Goal: Find specific page/section: Find specific page/section

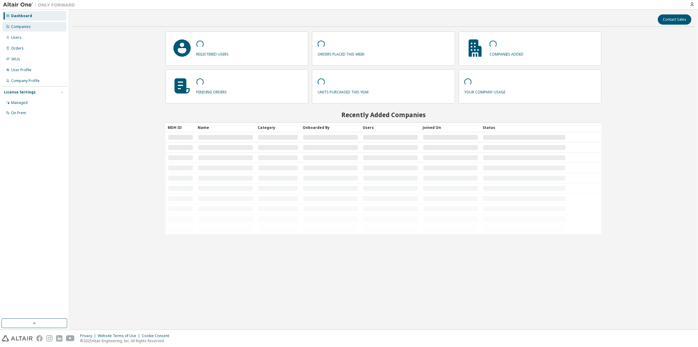
click at [27, 26] on div "Companies" at bounding box center [21, 26] width 20 height 5
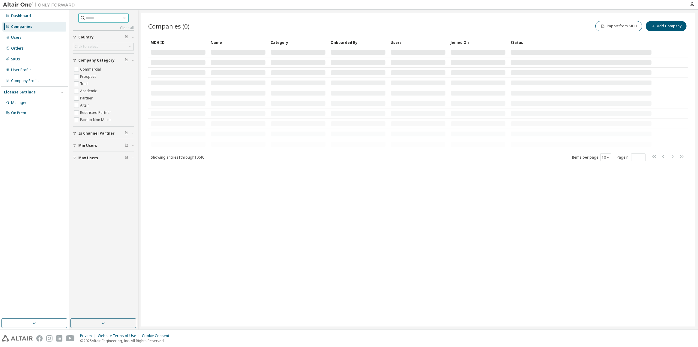
click at [100, 20] on input "text" at bounding box center [104, 18] width 36 height 6
type input "*******"
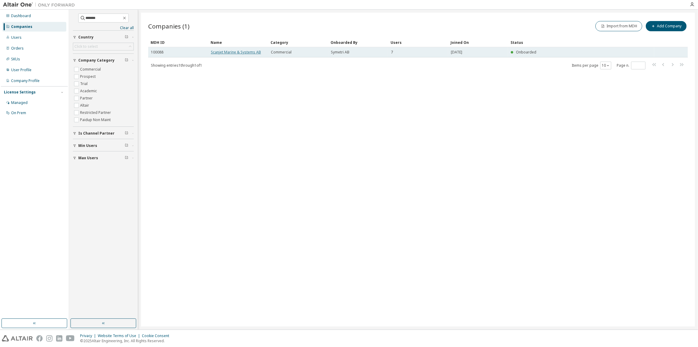
click at [237, 51] on link "Scanjet Marine & Systems AB" at bounding box center [236, 52] width 50 height 5
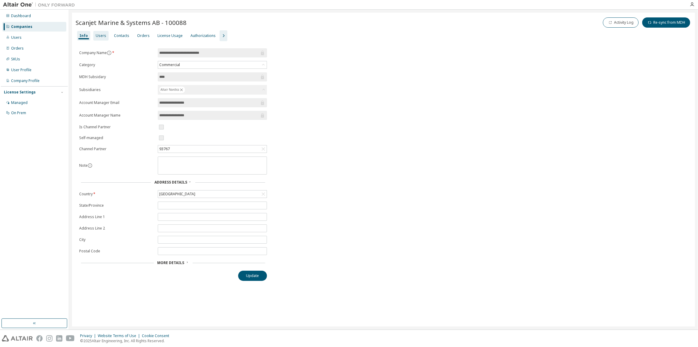
click at [102, 36] on div "Users" at bounding box center [101, 35] width 11 height 5
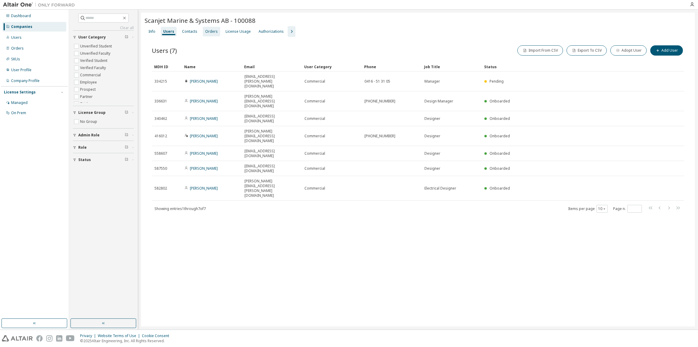
click at [212, 32] on div "Orders" at bounding box center [211, 31] width 13 height 5
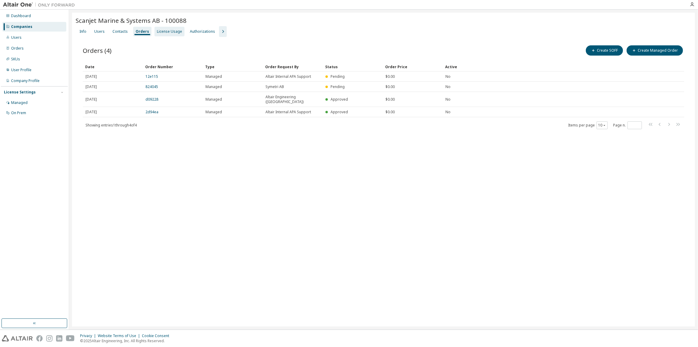
click at [165, 31] on div "License Usage" at bounding box center [169, 31] width 25 height 5
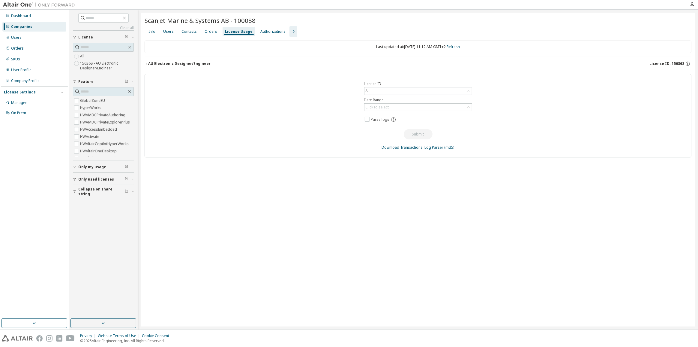
drag, startPoint x: 190, startPoint y: 63, endPoint x: 210, endPoint y: 62, distance: 20.7
click at [189, 62] on div "AU Electronic Designer/Engineer" at bounding box center [179, 63] width 62 height 5
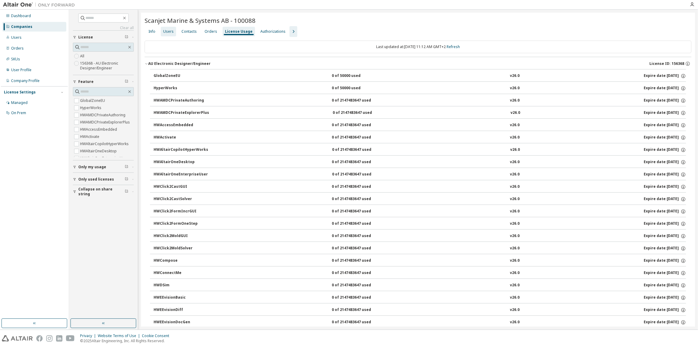
click at [168, 33] on div "Users" at bounding box center [168, 31] width 11 height 5
